Goal: Complete application form

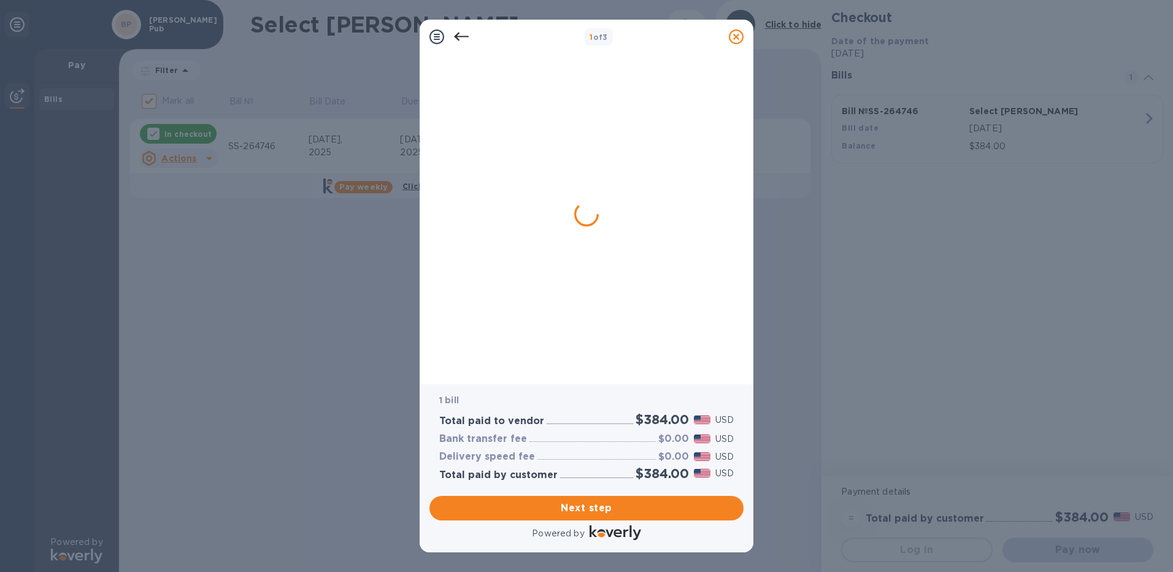
checkbox input "false"
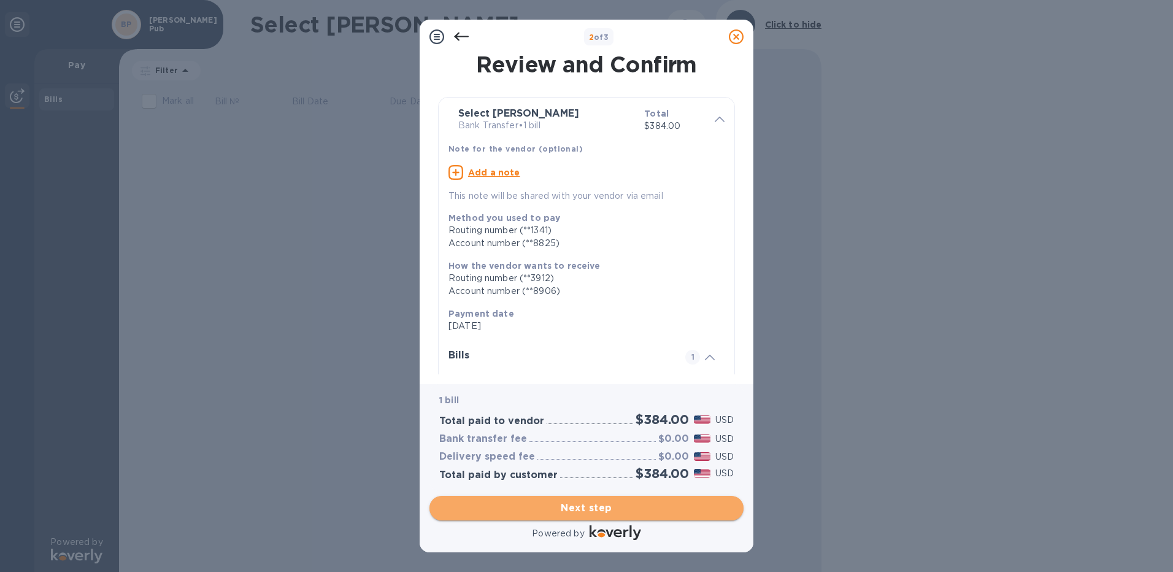
click at [600, 511] on span "Next step" at bounding box center [586, 508] width 295 height 15
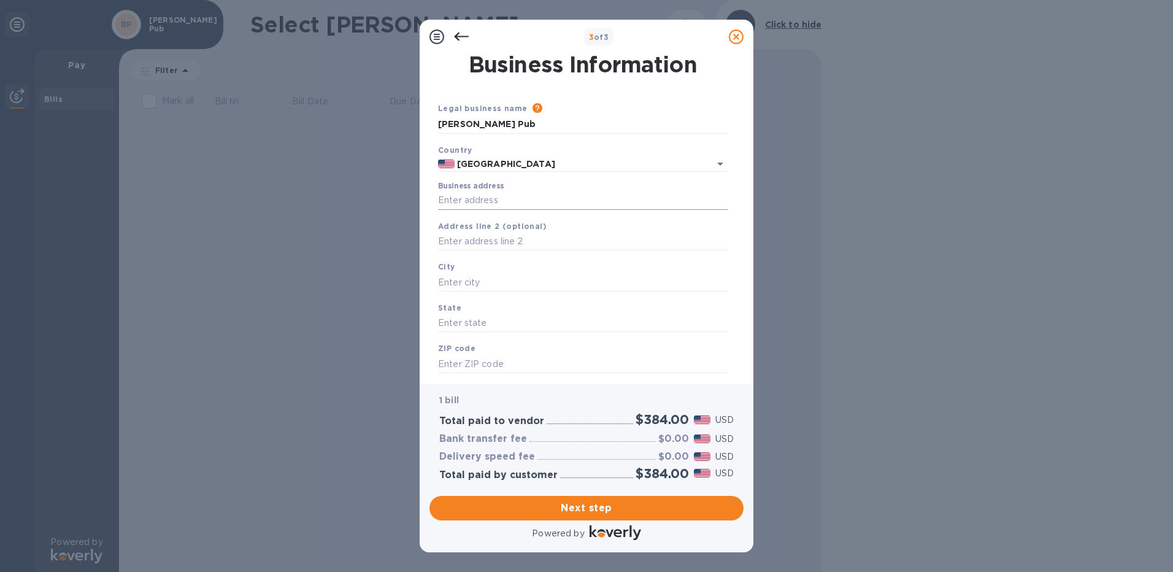
click at [471, 196] on input "Business address" at bounding box center [583, 200] width 290 height 18
type input "[STREET_ADDRESS]"
type input "[GEOGRAPHIC_DATA]"
type input "WI"
type input "53207"
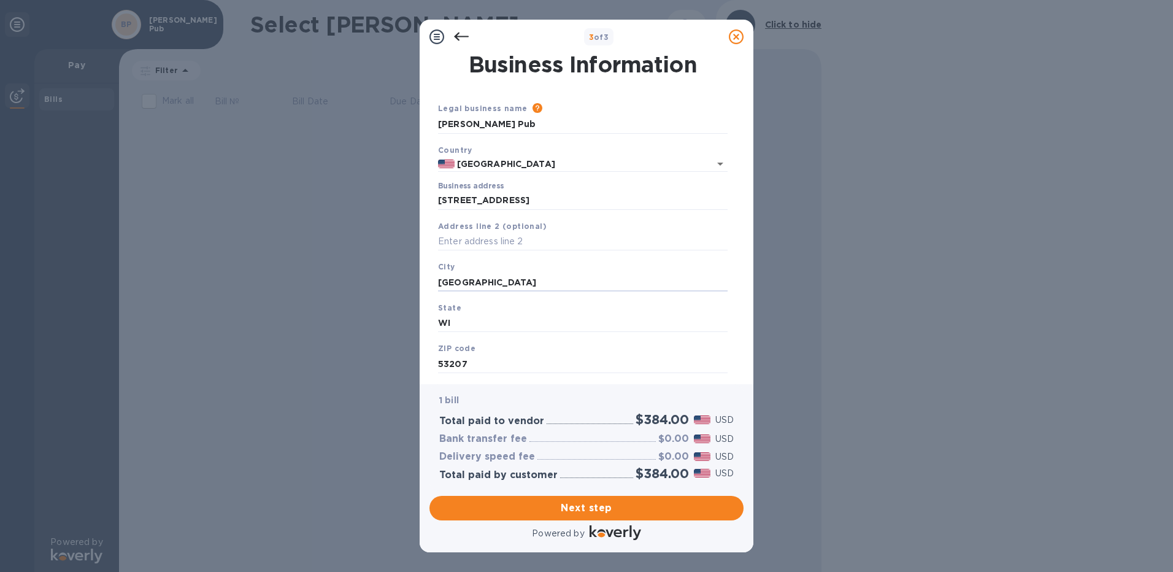
drag, startPoint x: 489, startPoint y: 281, endPoint x: 409, endPoint y: 276, distance: 80.0
click at [411, 276] on div "3 of 3 Business Information Legal business name Please provide the legal name t…" at bounding box center [586, 286] width 1173 height 572
type input "[GEOGRAPHIC_DATA]"
drag, startPoint x: 461, startPoint y: 319, endPoint x: 425, endPoint y: 322, distance: 35.7
click at [425, 322] on div "Business Information Legal business name Please provide the legal name that app…" at bounding box center [587, 219] width 334 height 330
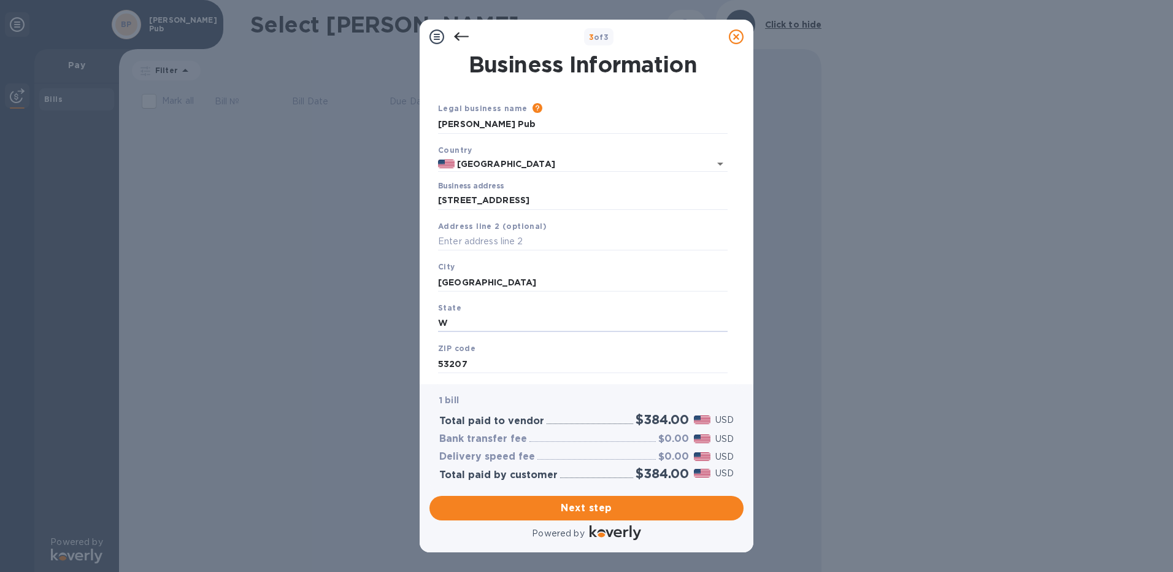
type input "WI"
click at [605, 506] on span "Next step" at bounding box center [586, 508] width 295 height 15
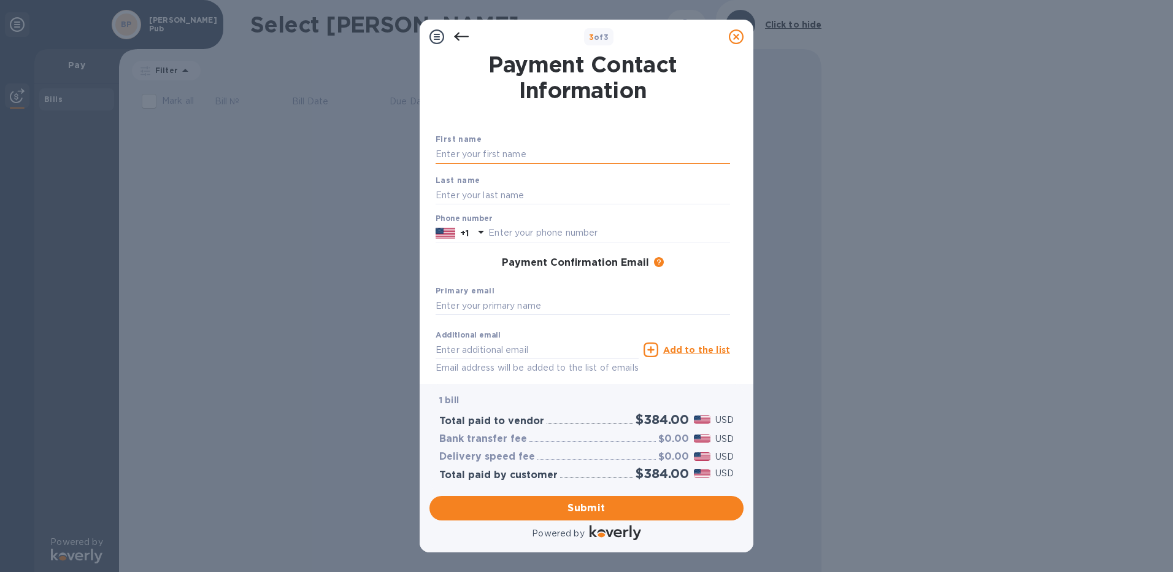
click at [495, 149] on input "text" at bounding box center [583, 154] width 295 height 18
type input "[PERSON_NAME]"
type input "4148701226"
type input "[EMAIL_ADDRESS][DOMAIN_NAME]"
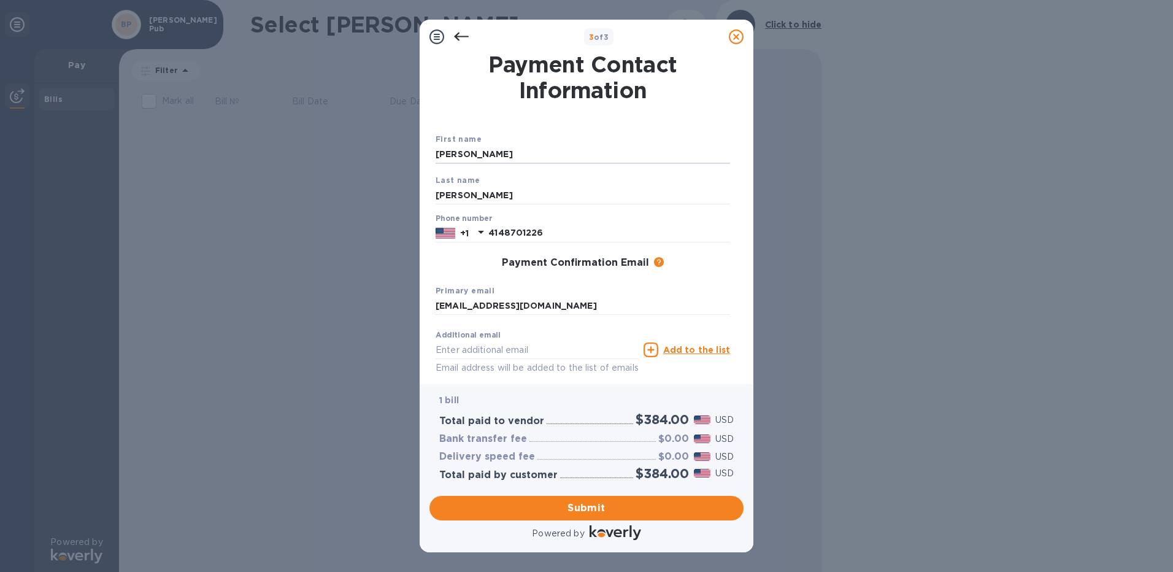
drag, startPoint x: 462, startPoint y: 152, endPoint x: 402, endPoint y: 156, distance: 59.6
click at [402, 156] on div "3 of 3 Payment Contact Information First name [PERSON_NAME] Last name [PERSON_N…" at bounding box center [586, 286] width 1173 height 572
type input "[PERSON_NAME]"
click at [457, 201] on input "[PERSON_NAME]" at bounding box center [583, 195] width 295 height 18
drag, startPoint x: 506, startPoint y: 199, endPoint x: 427, endPoint y: 196, distance: 79.2
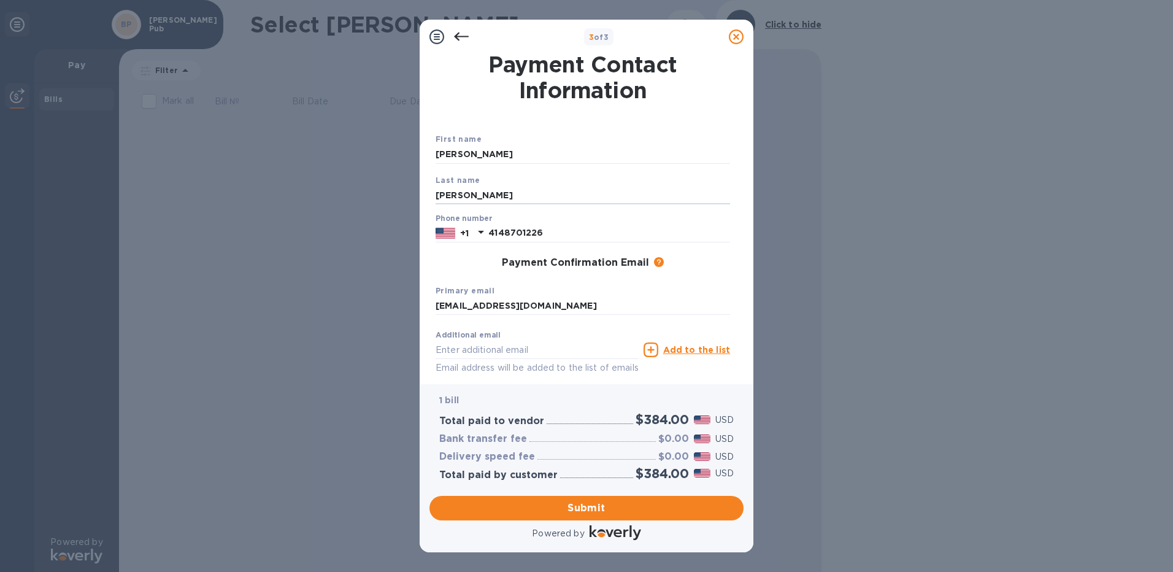
click at [427, 196] on div "Payment Contact Information First name [PERSON_NAME] Last name [PERSON_NAME] Ph…" at bounding box center [587, 219] width 334 height 330
type input "[PERSON_NAME]"
click at [694, 259] on div "Payment Confirmation Email The added email addresses will be used to send the p…" at bounding box center [583, 263] width 295 height 12
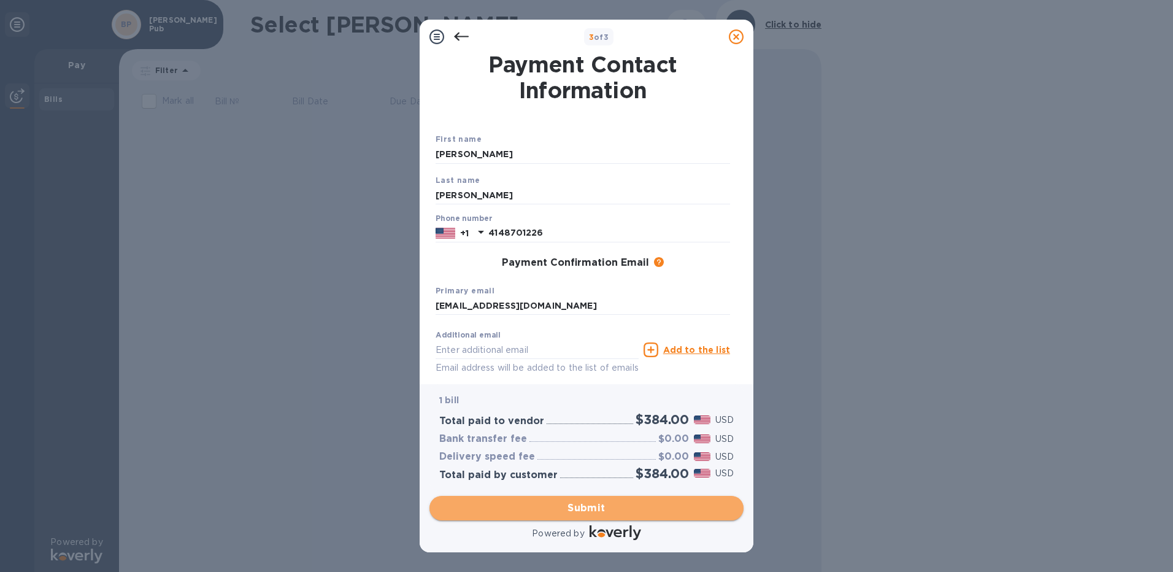
click at [593, 504] on span "Submit" at bounding box center [586, 508] width 295 height 15
